Goal: Task Accomplishment & Management: Complete application form

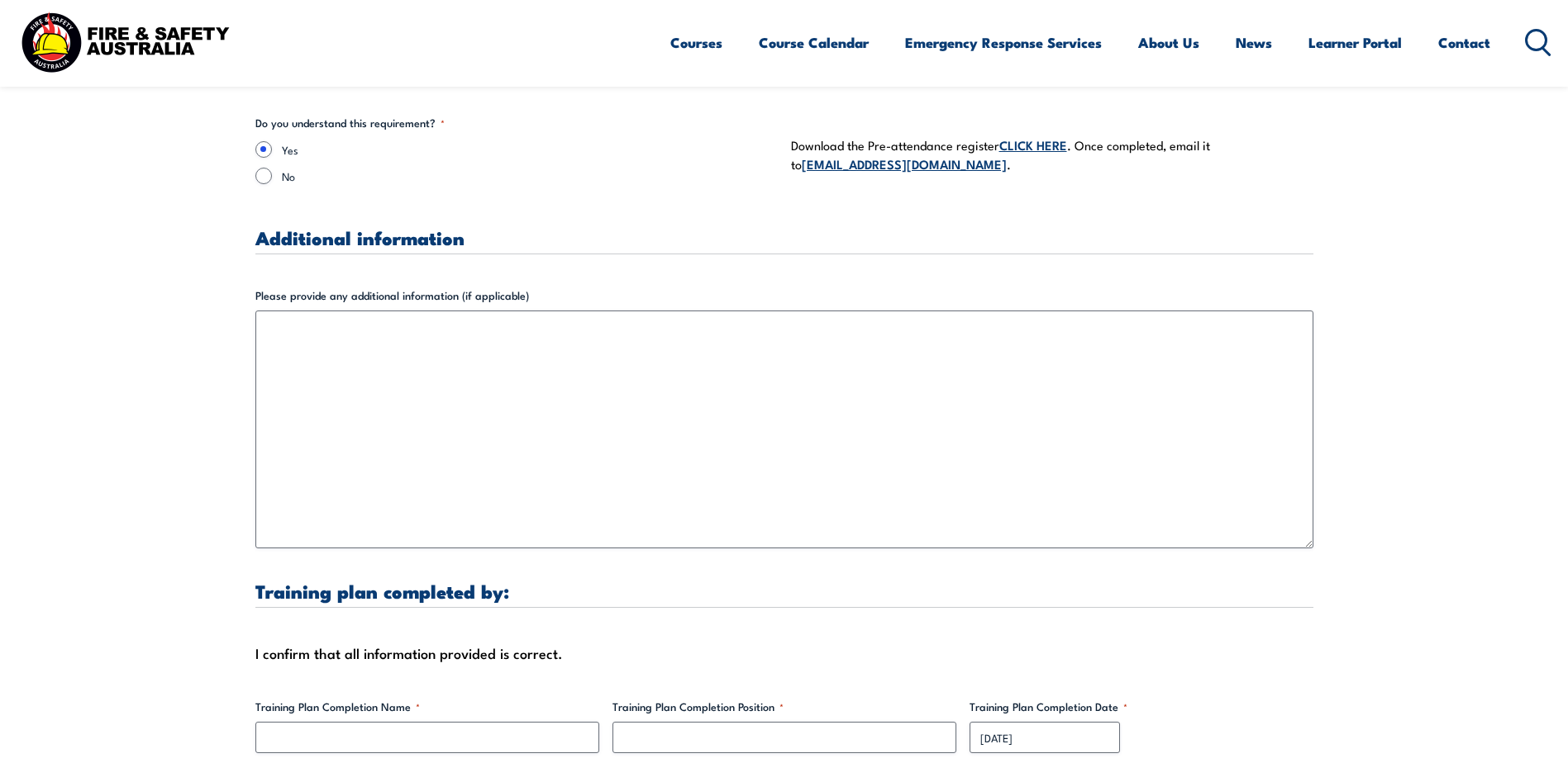
scroll to position [4791, 0]
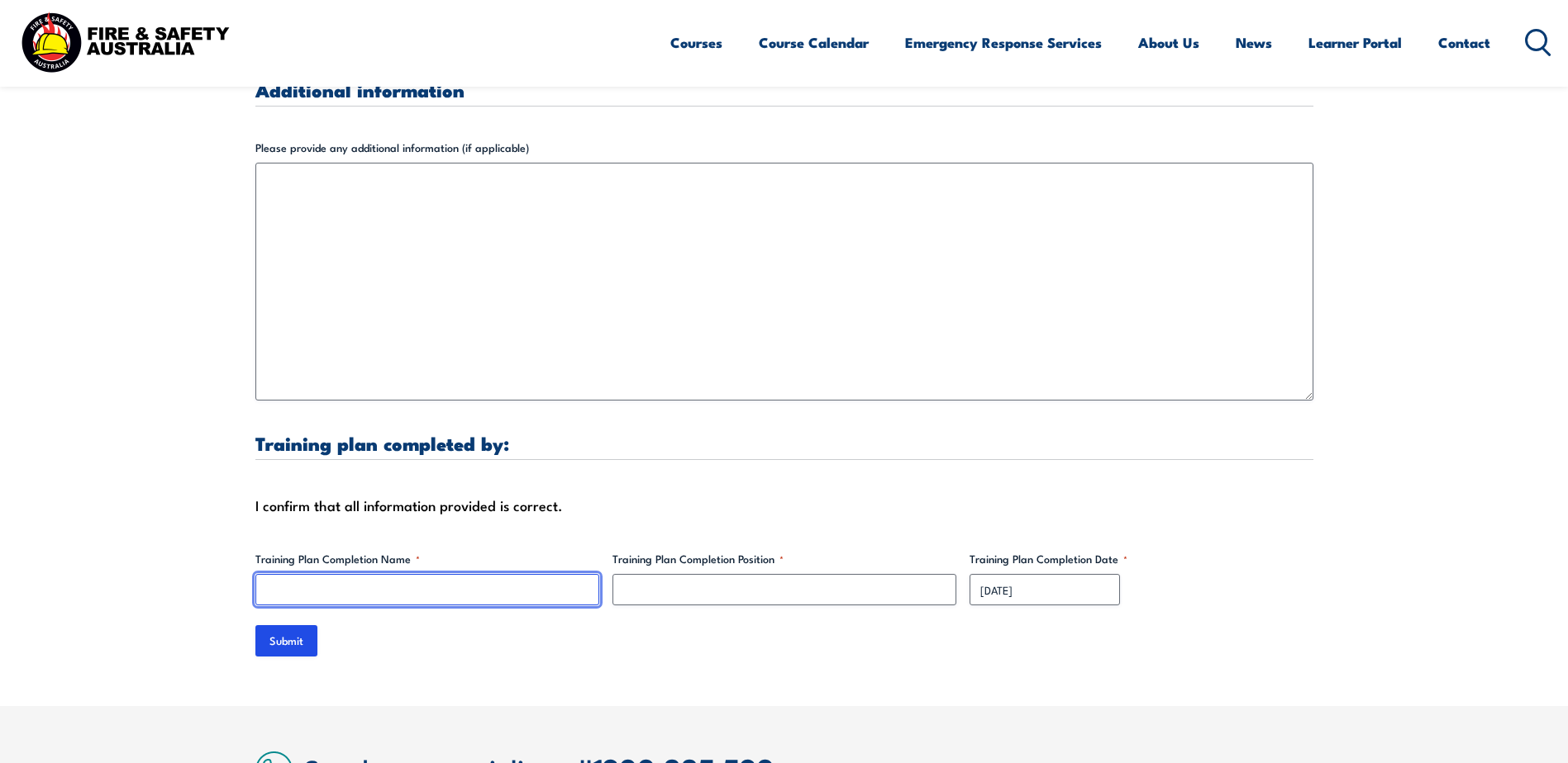
click at [398, 574] on input "Training Plan Completion Name *" at bounding box center [427, 589] width 344 height 31
type input "[PERSON_NAME]"
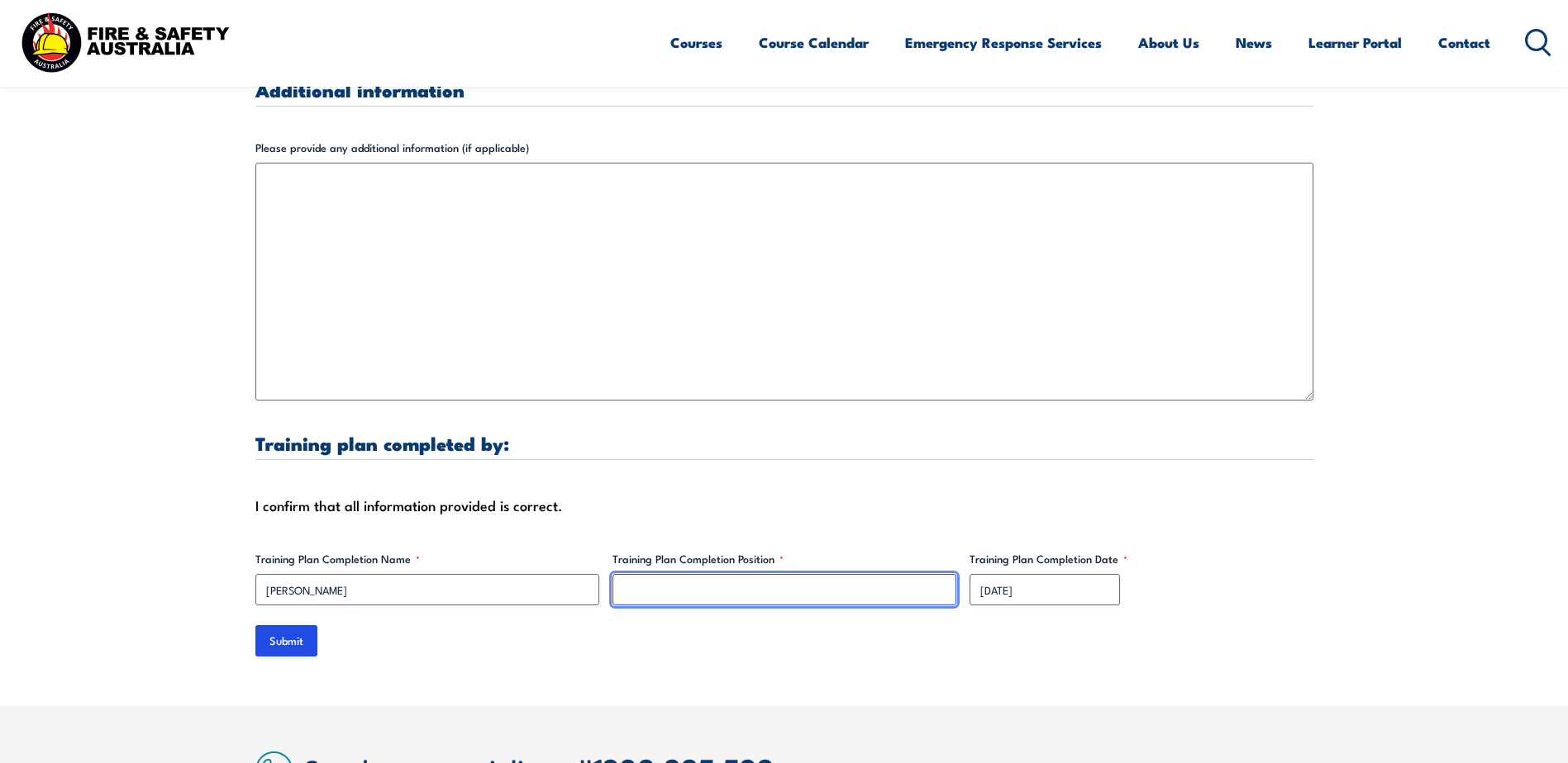
type input "B"
click at [706, 578] on input "Training Plan Completion Position *" at bounding box center [784, 589] width 344 height 31
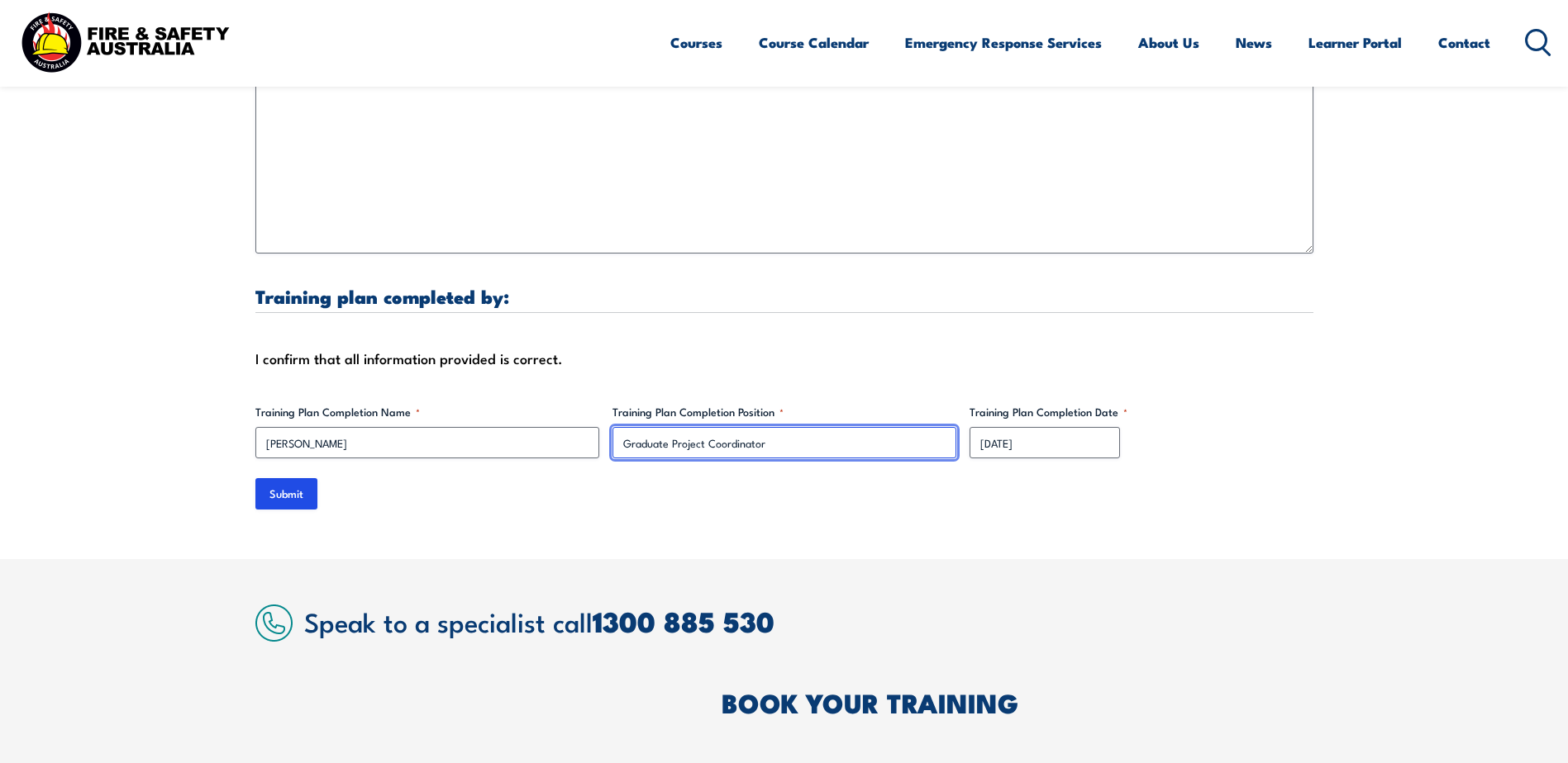
scroll to position [4928, 0]
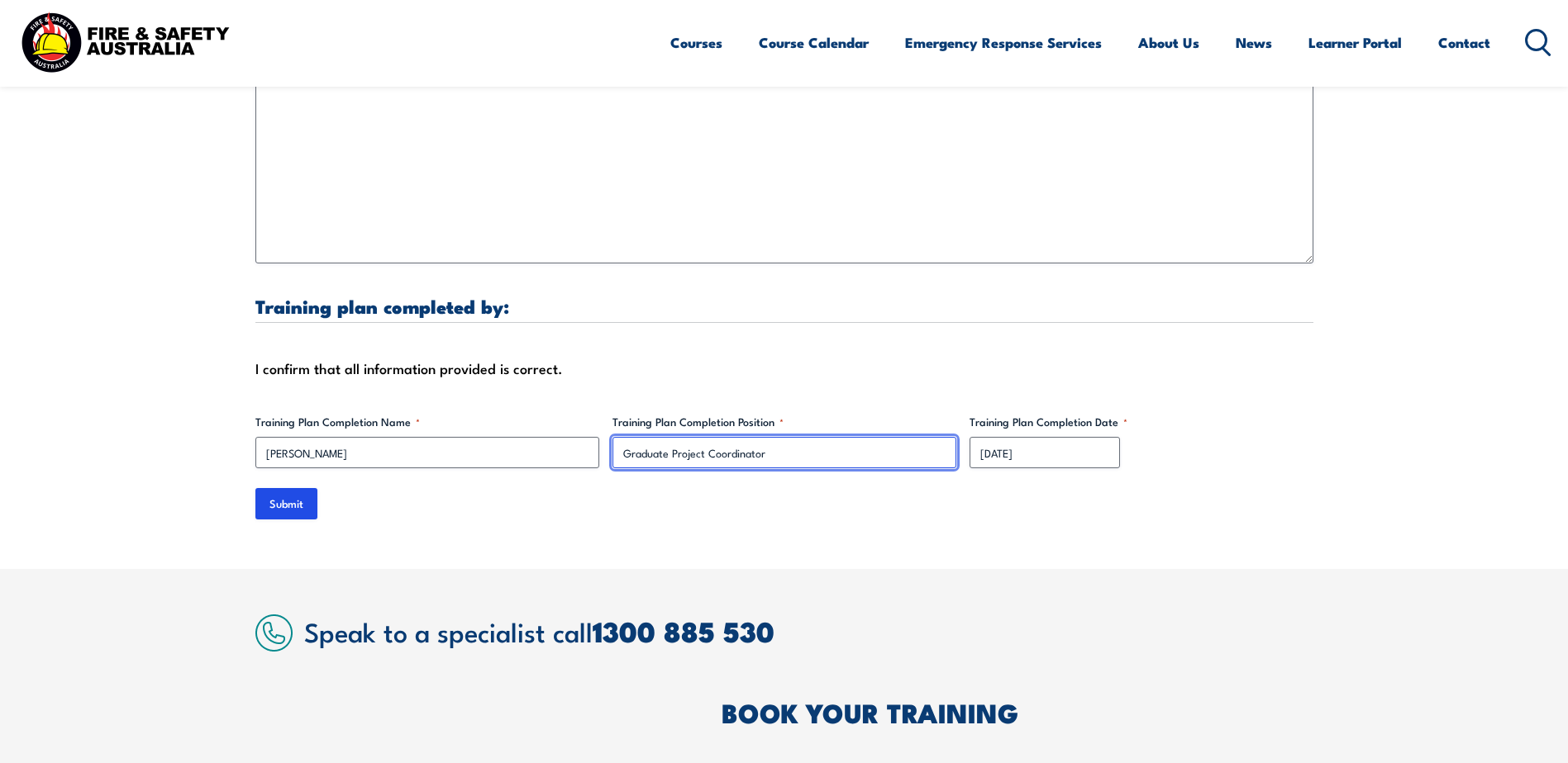
type input "Graduate Project Coordinator"
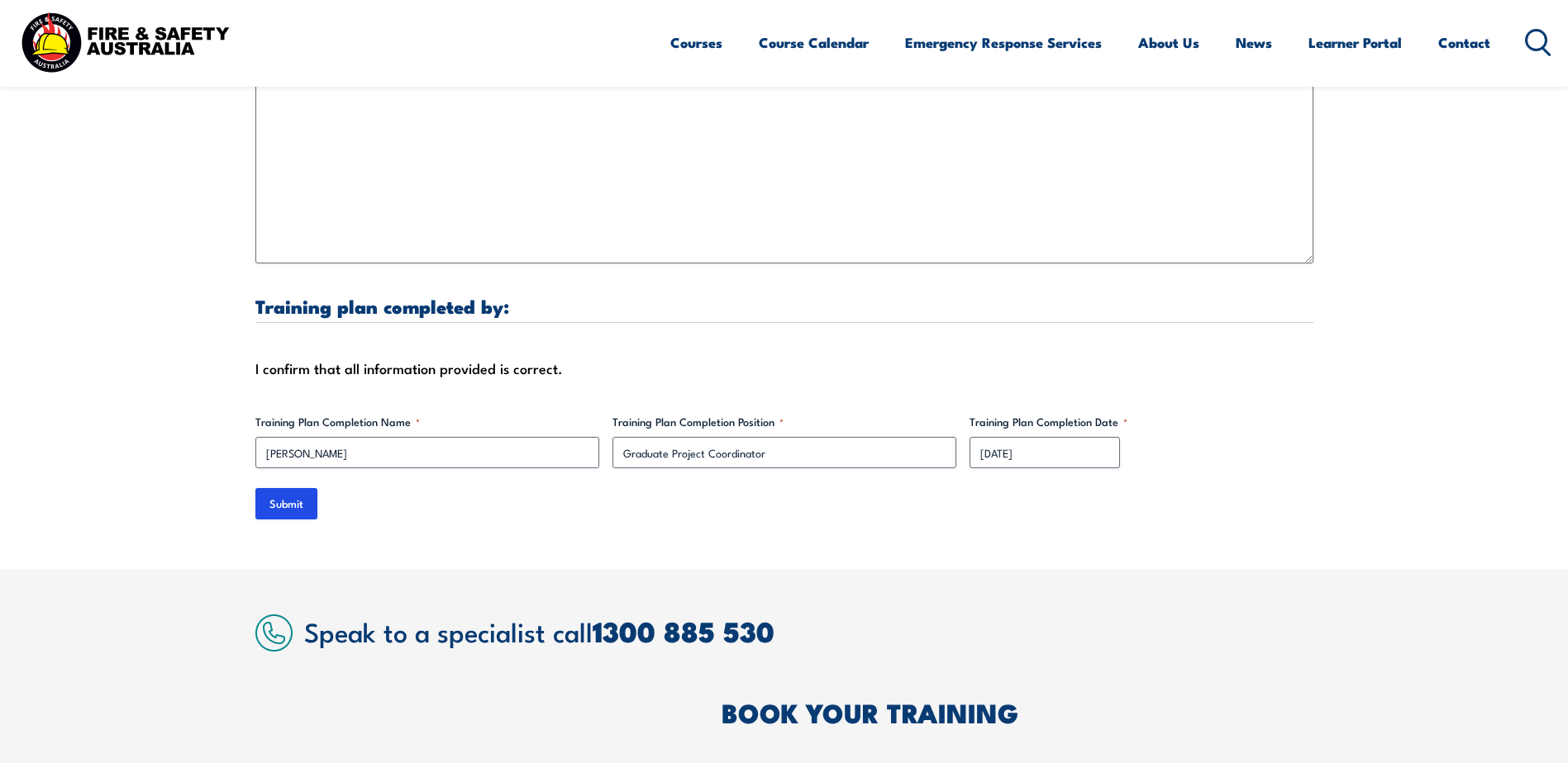
click at [422, 500] on div "Submit" at bounding box center [784, 503] width 1058 height 31
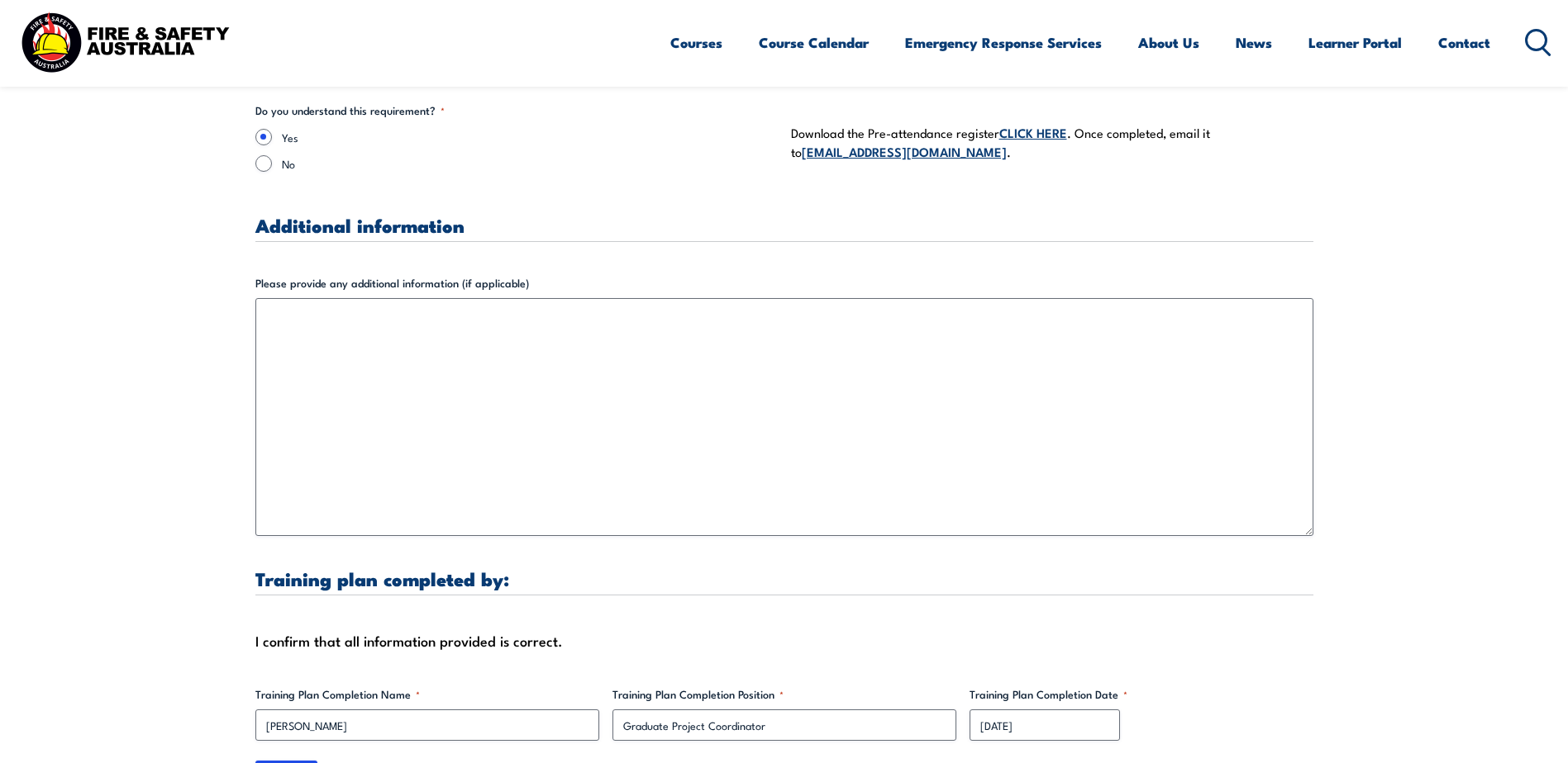
scroll to position [5011, 0]
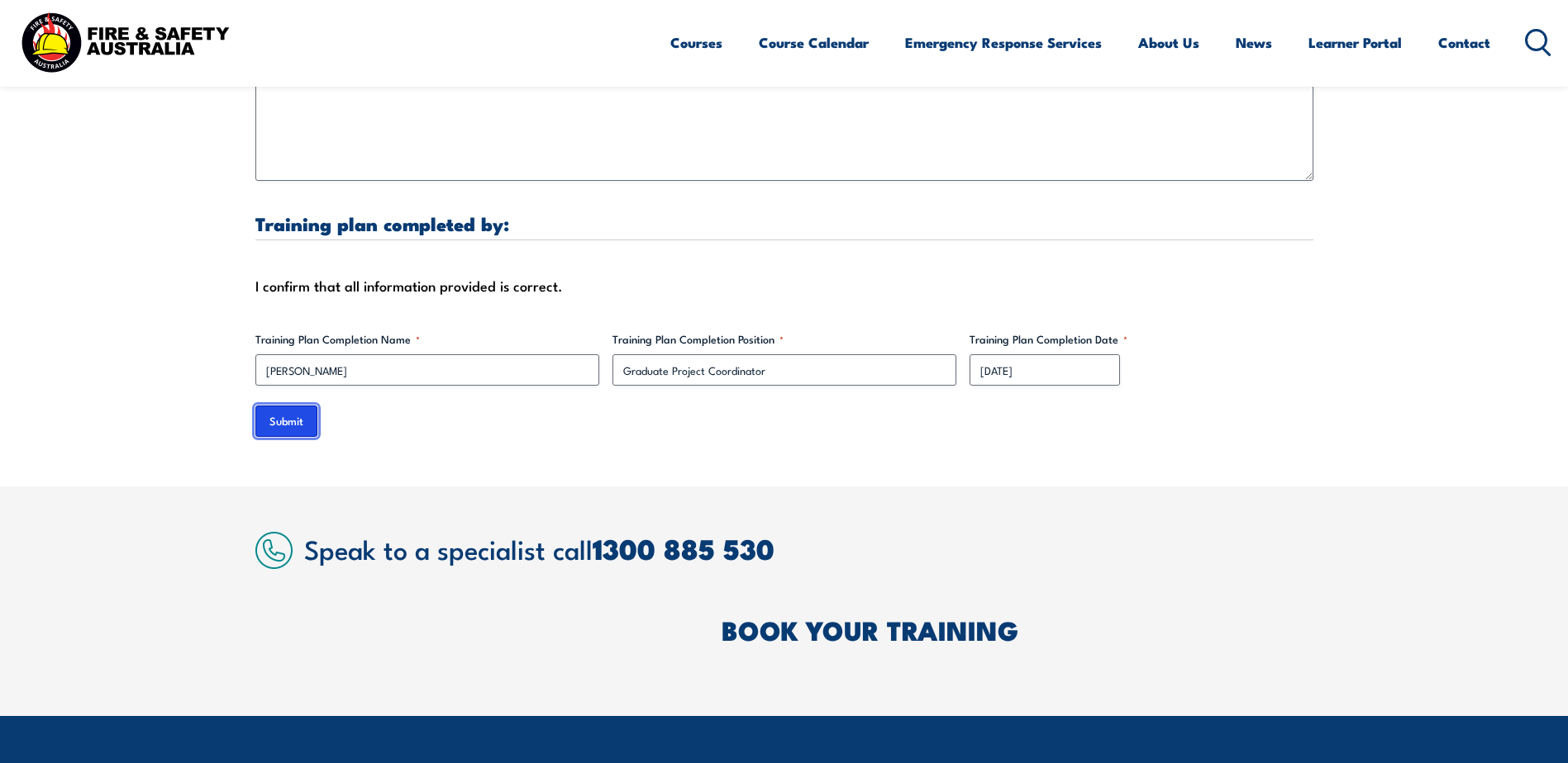
click at [291, 409] on input "Submit" at bounding box center [286, 421] width 62 height 31
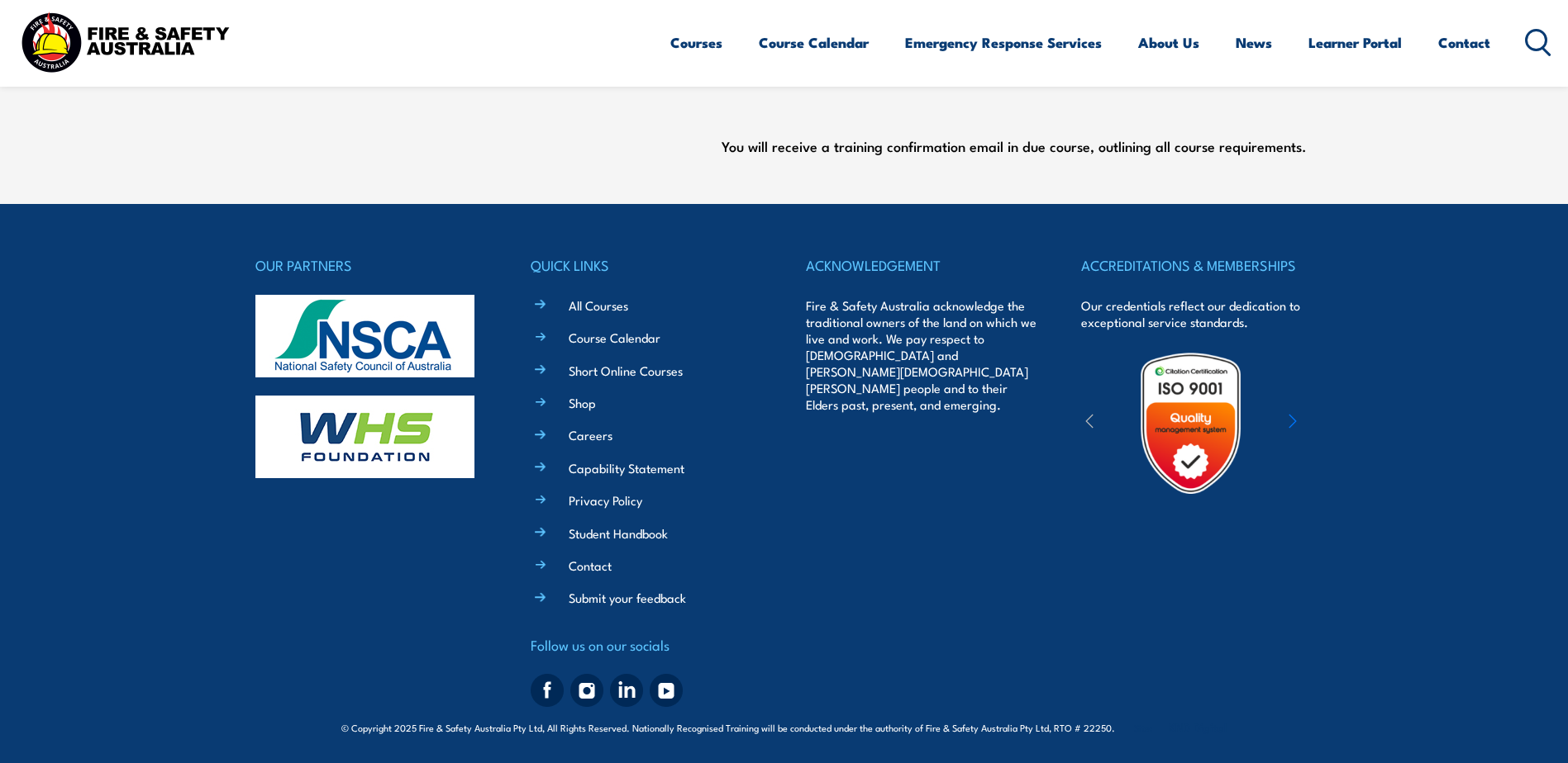
scroll to position [221, 0]
